Goal: Transaction & Acquisition: Purchase product/service

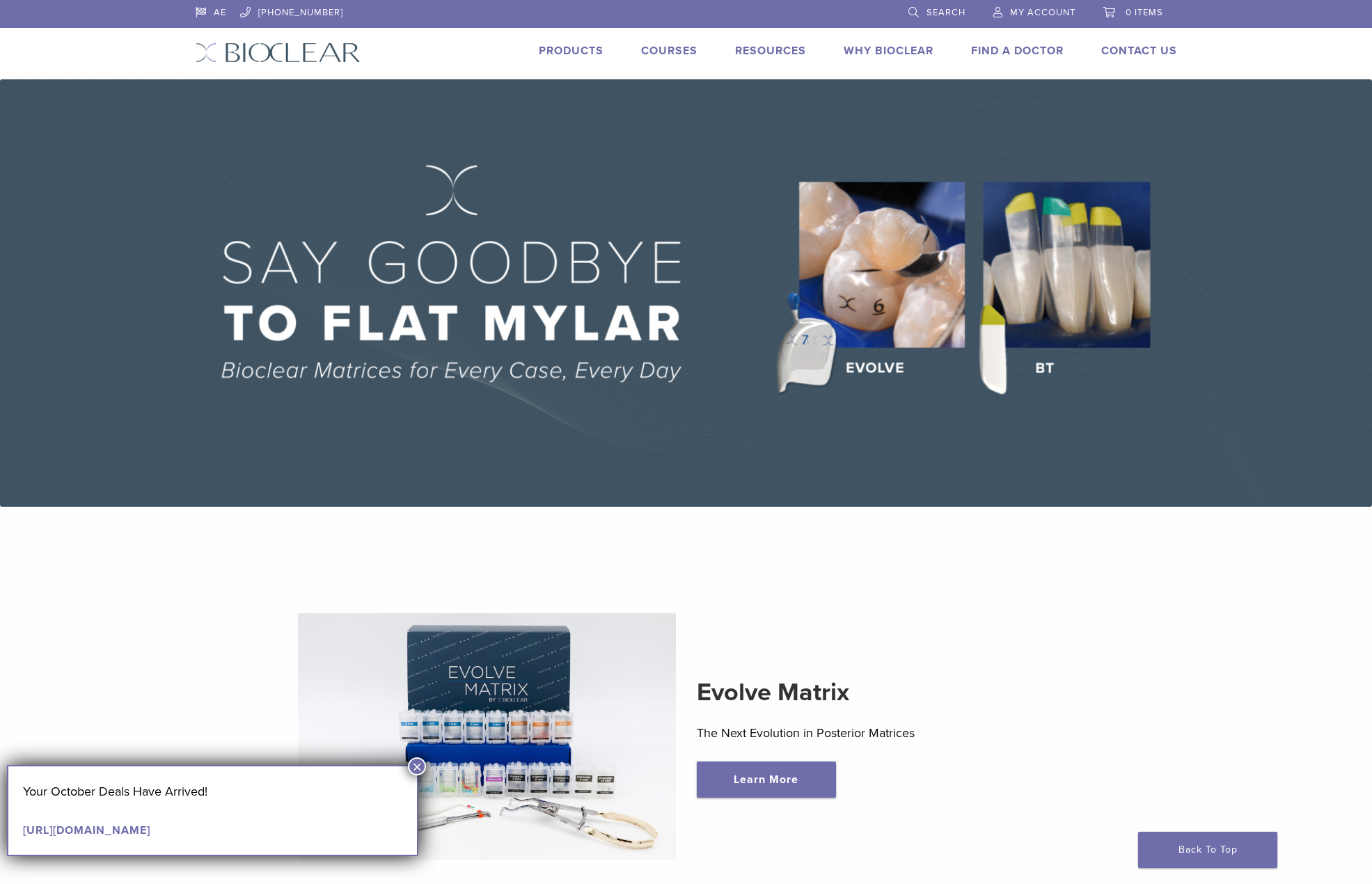
click at [575, 50] on link "Products" at bounding box center [572, 50] width 64 height 14
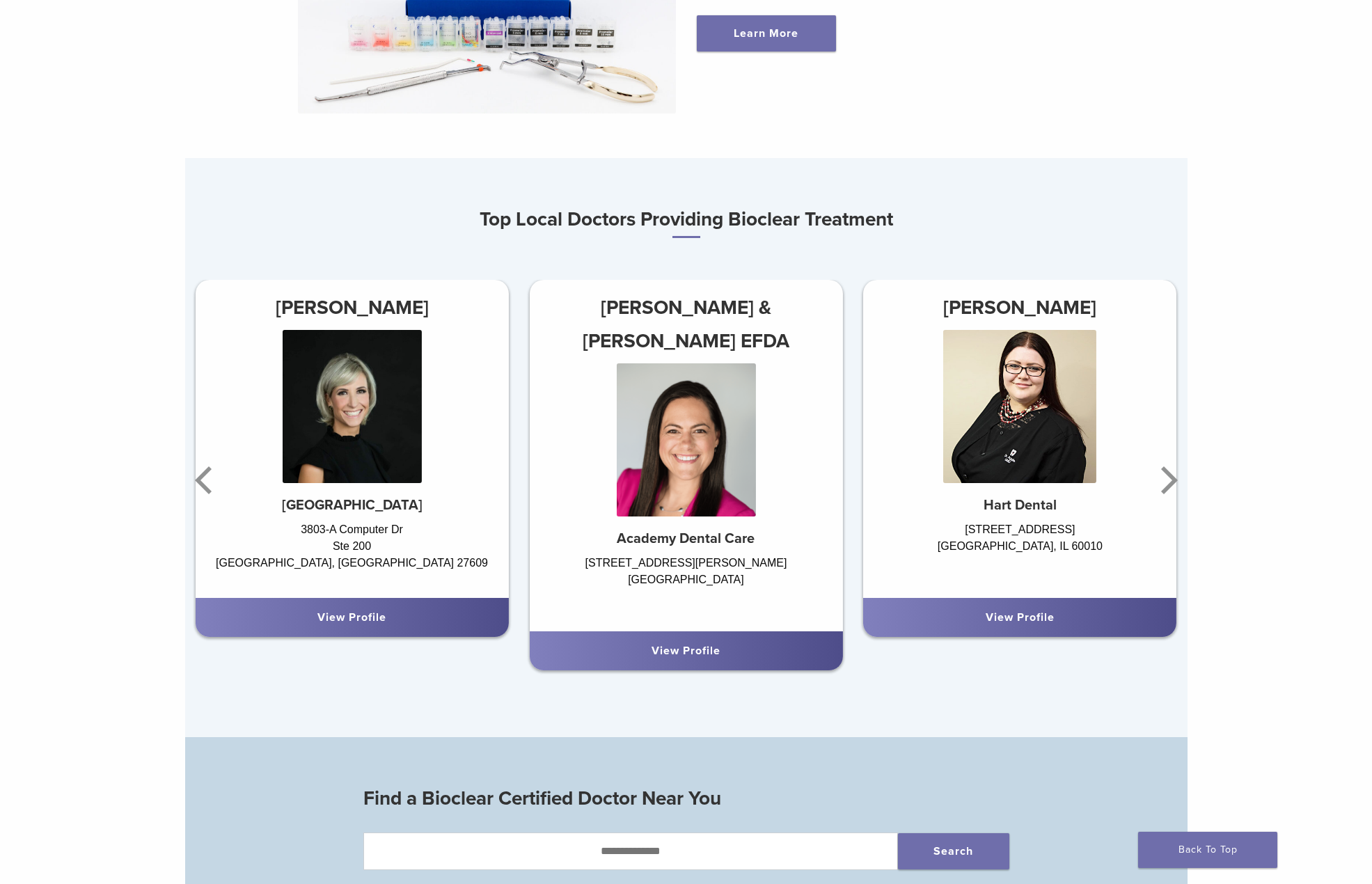
scroll to position [905, 0]
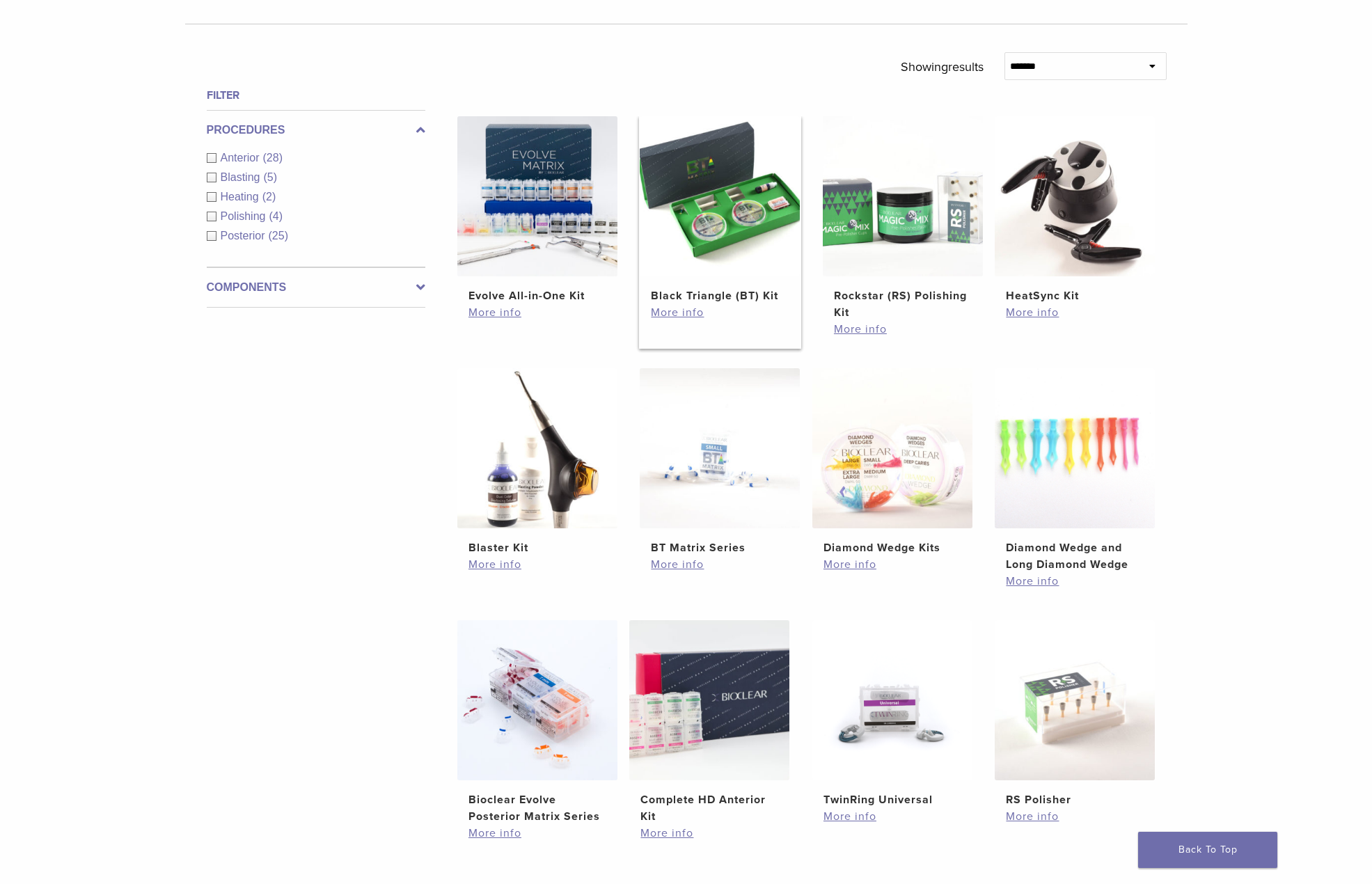
scroll to position [488, 0]
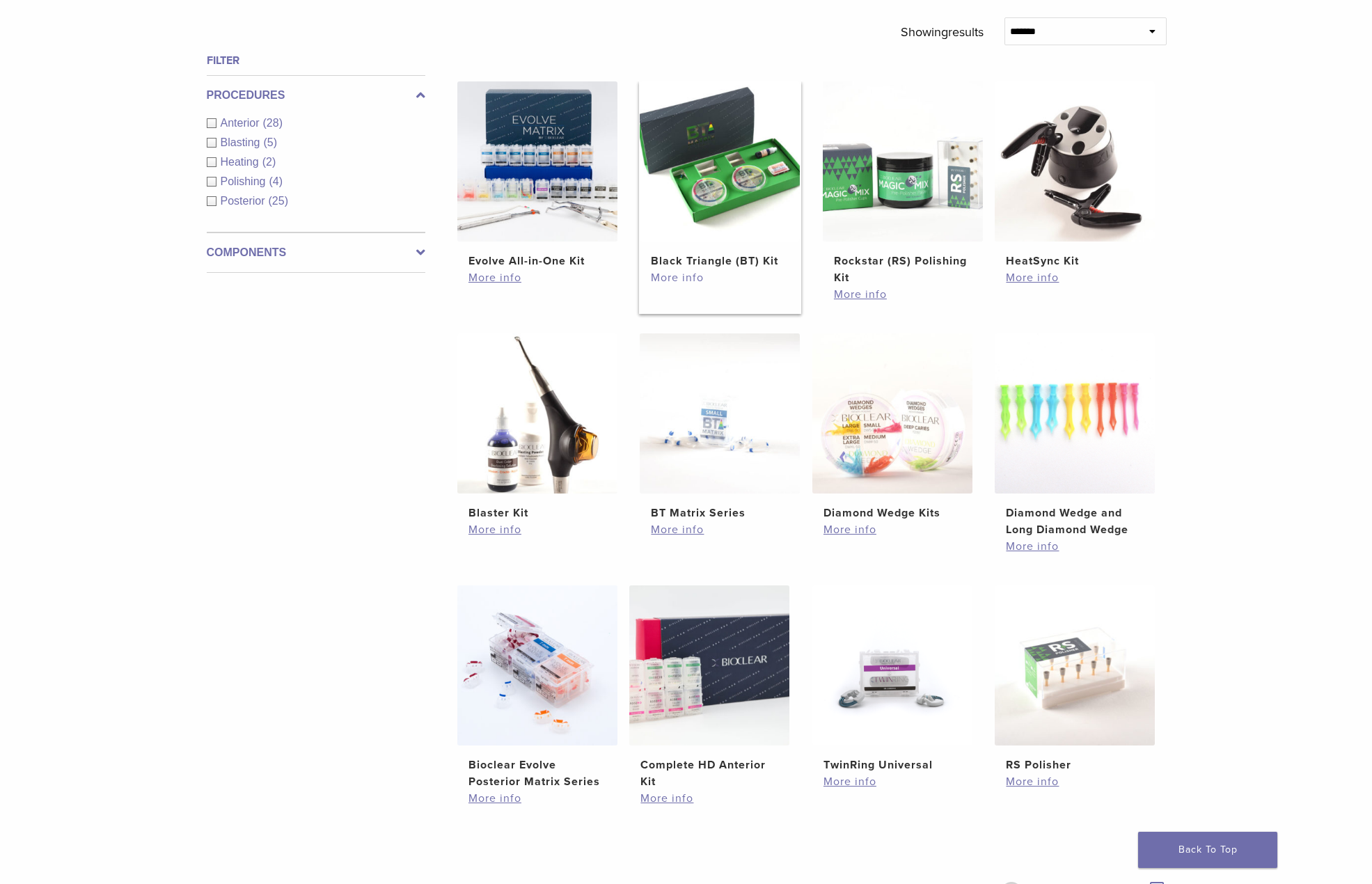
click at [679, 271] on link "More info" at bounding box center [720, 277] width 138 height 17
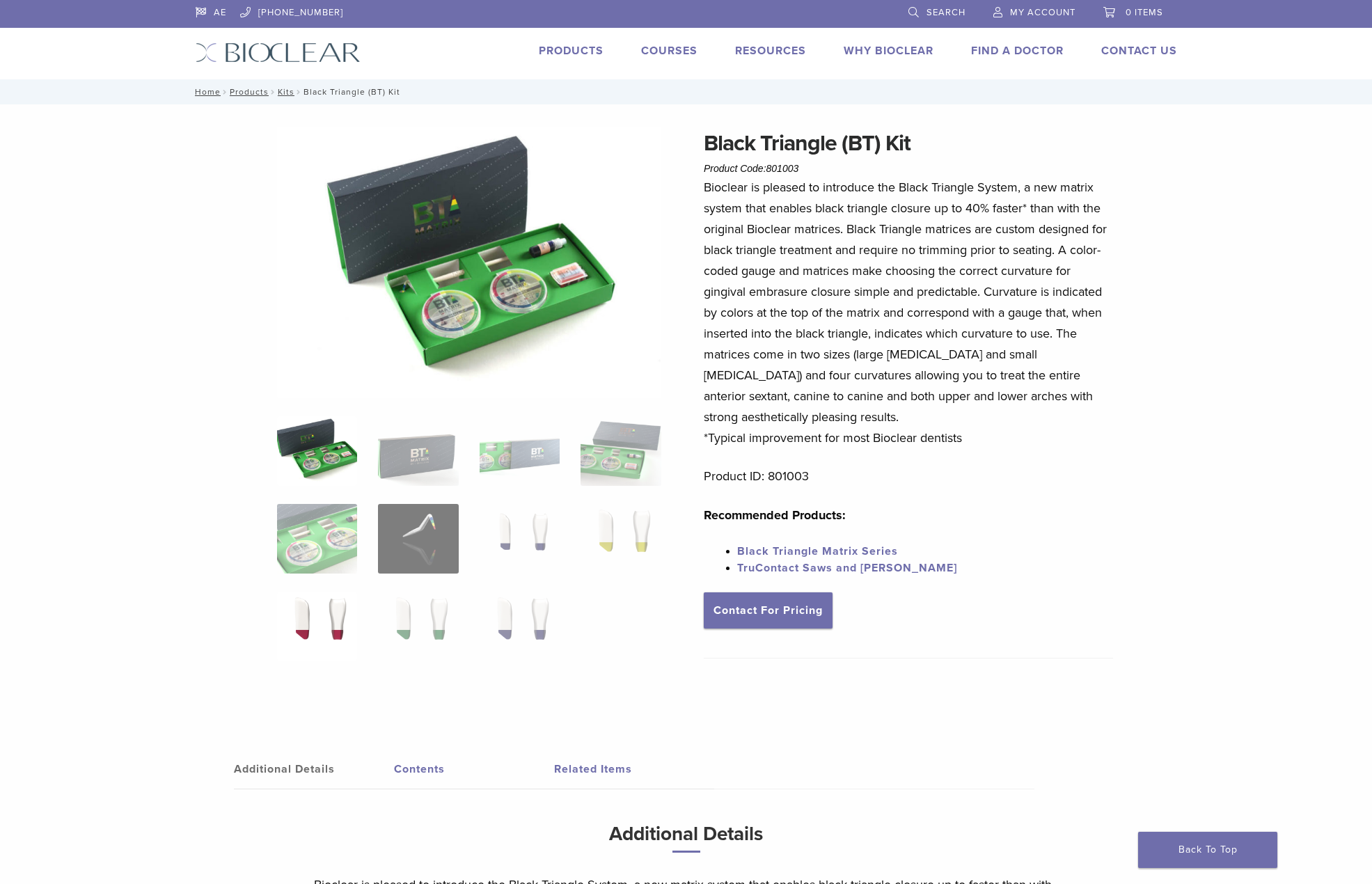
click at [325, 618] on img at bounding box center [317, 626] width 80 height 69
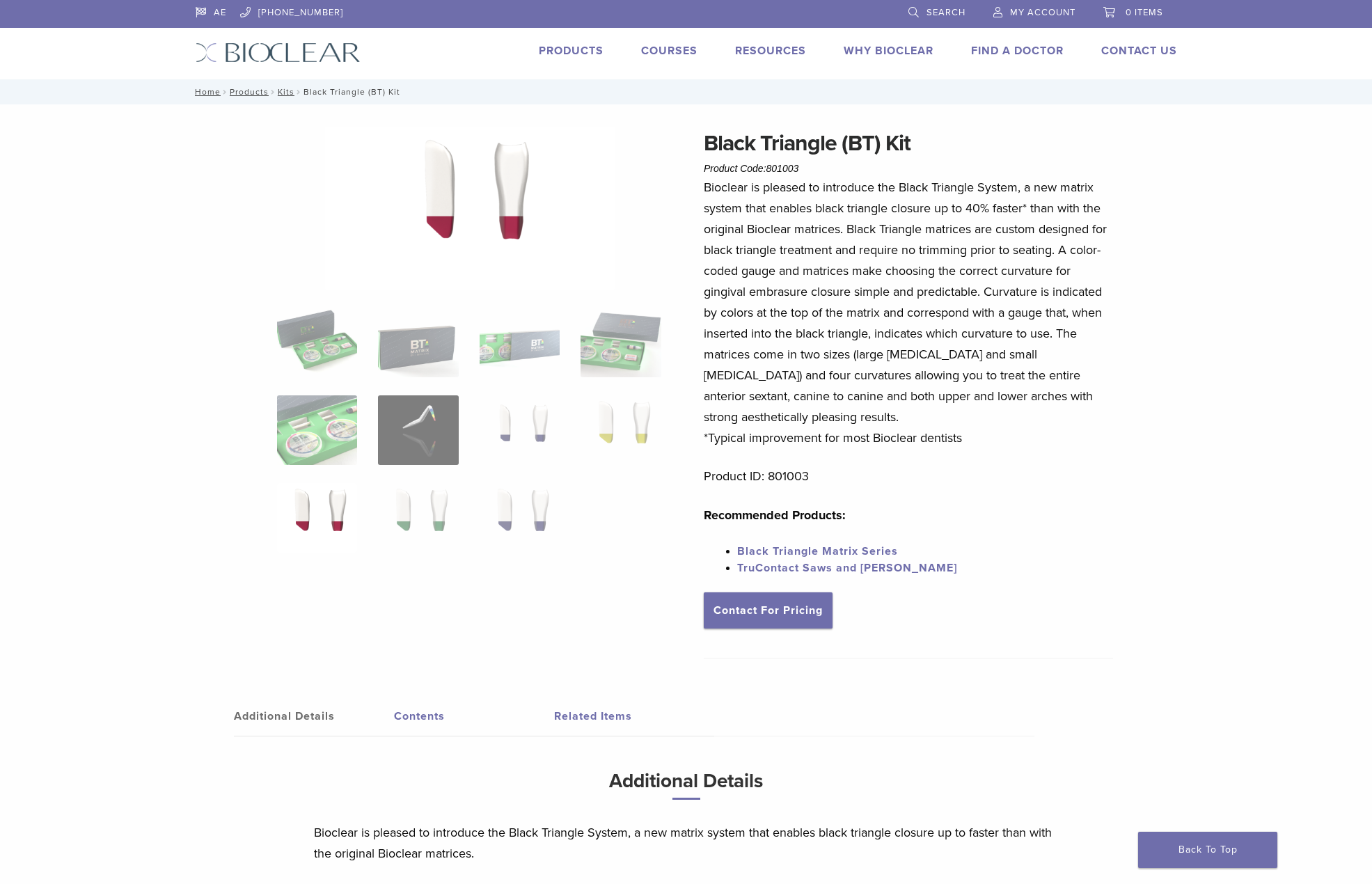
click at [1017, 288] on p "Bioclear is pleased to introduce the Black Triangle System, a new matrix system…" at bounding box center [908, 312] width 410 height 272
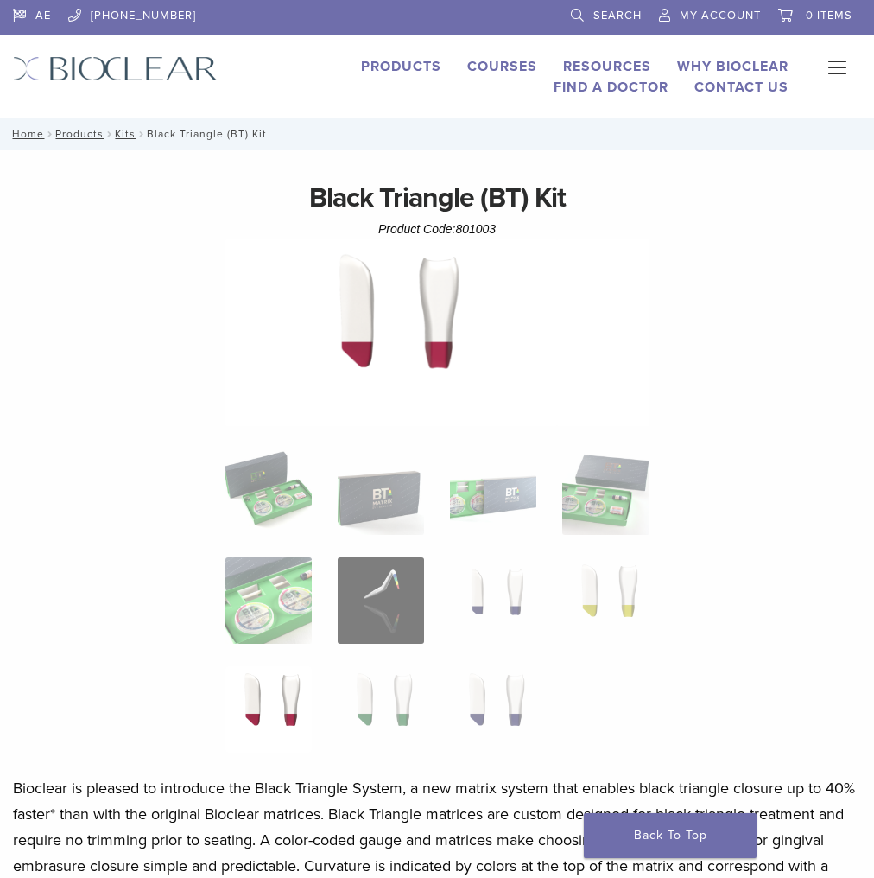
click at [734, 775] on p "Bioclear is pleased to introduce the Black Triangle System, a new matrix system…" at bounding box center [437, 878] width 848 height 207
